Goal: Find specific page/section: Find specific page/section

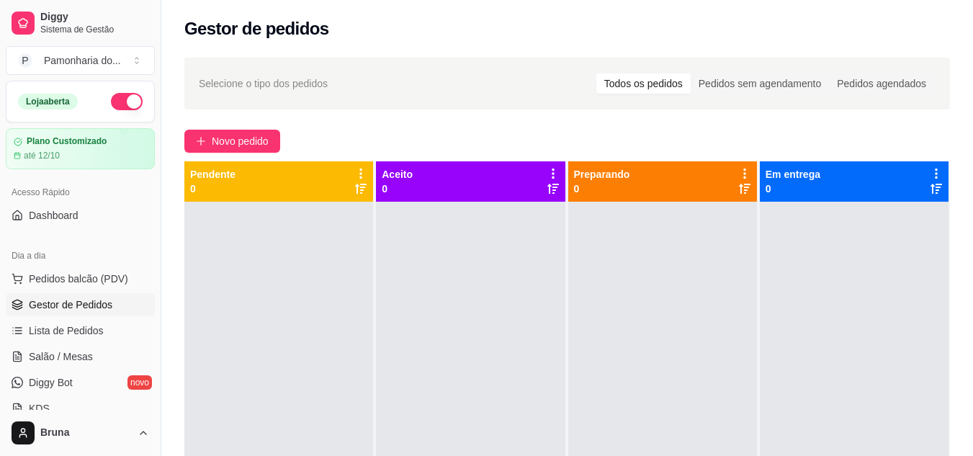
scroll to position [287, 0]
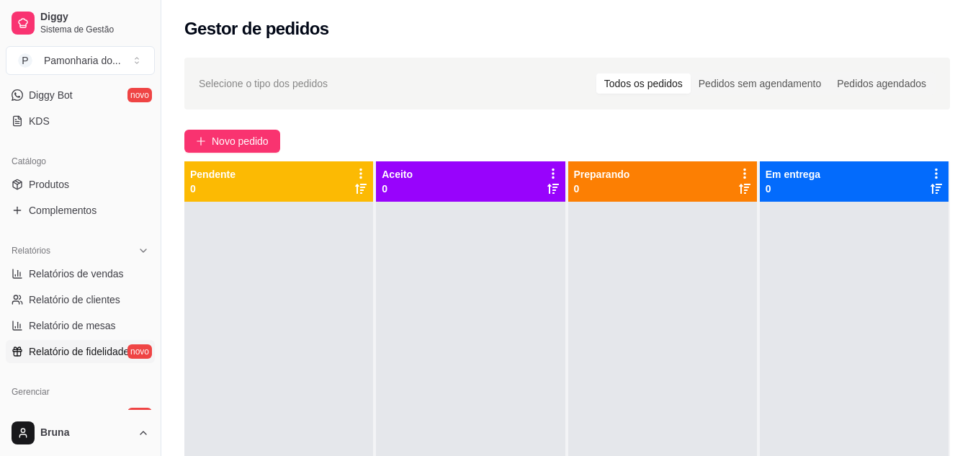
click at [135, 361] on link "Relatório de fidelidade novo" at bounding box center [80, 351] width 149 height 23
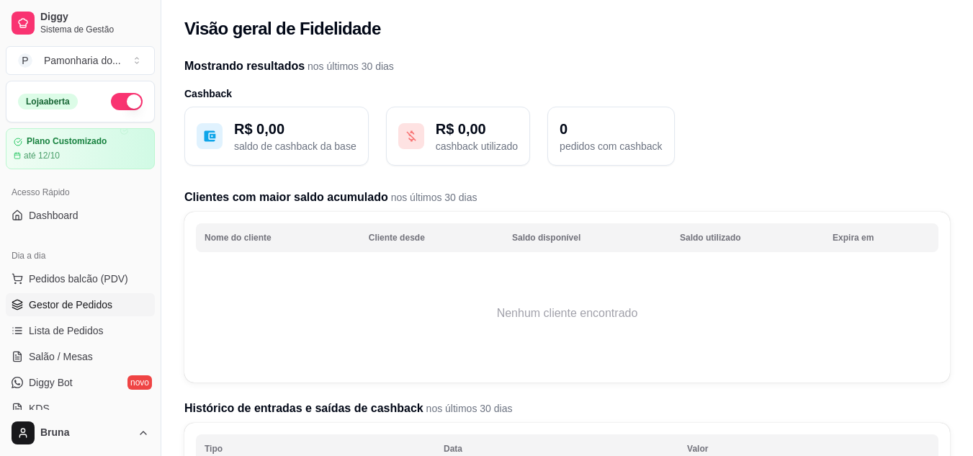
click at [85, 311] on span "Gestor de Pedidos" at bounding box center [71, 305] width 84 height 14
